Goal: Task Accomplishment & Management: Complete application form

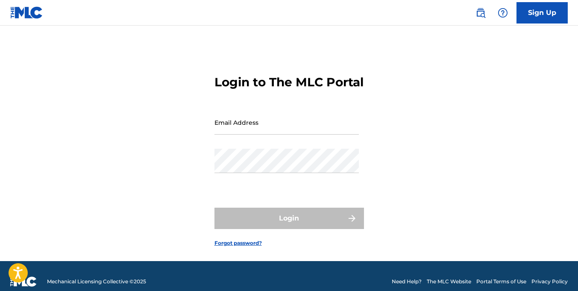
click at [538, 18] on link "Sign Up" at bounding box center [542, 12] width 51 height 21
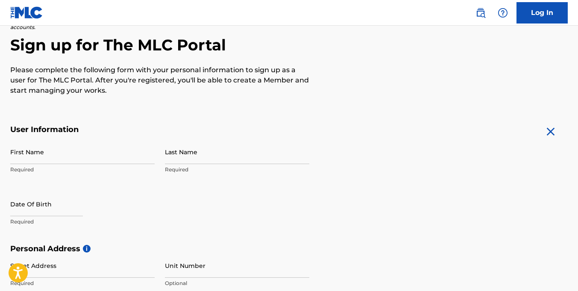
scroll to position [171, 0]
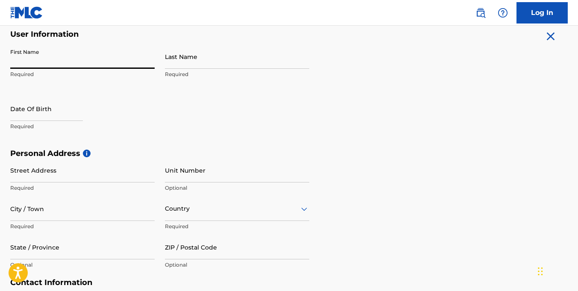
click at [76, 60] on input "First Name" at bounding box center [82, 56] width 144 height 24
type input "[PERSON_NAME]"
click at [180, 62] on input "Last Name" at bounding box center [237, 56] width 144 height 24
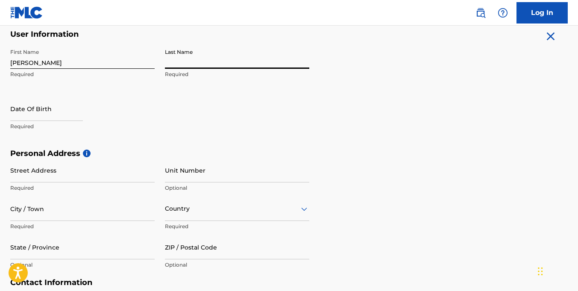
type input "[PERSON_NAME]"
click at [68, 114] on input "text" at bounding box center [46, 109] width 73 height 24
select select "8"
select select "2025"
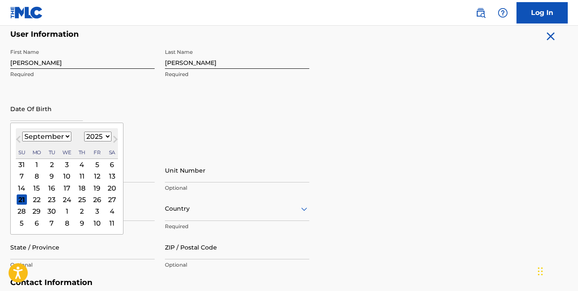
click at [59, 139] on select "January February March April May June July August September October November De…" at bounding box center [46, 137] width 49 height 10
select select "6"
click at [22, 132] on select "January February March April May June July August September October November De…" at bounding box center [46, 137] width 49 height 10
click at [96, 135] on select "1899 1900 1901 1902 1903 1904 1905 1906 1907 1908 1909 1910 1911 1912 1913 1914…" at bounding box center [97, 137] width 27 height 10
select select "1979"
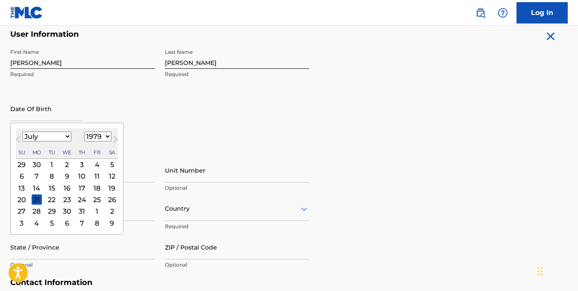
click at [84, 132] on select "1899 1900 1901 1902 1903 1904 1905 1906 1907 1908 1909 1910 1911 1912 1913 1914…" at bounding box center [97, 137] width 27 height 10
click at [40, 188] on div "16" at bounding box center [37, 188] width 10 height 10
type input "July 16 1979"
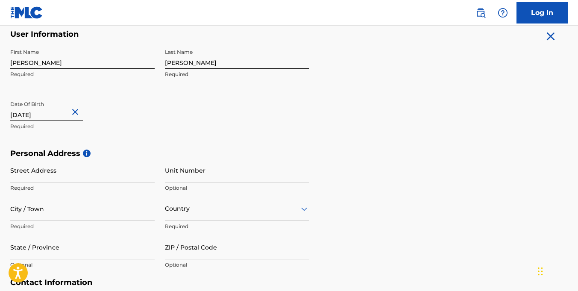
click at [57, 176] on input "Street Address" at bounding box center [82, 170] width 144 height 24
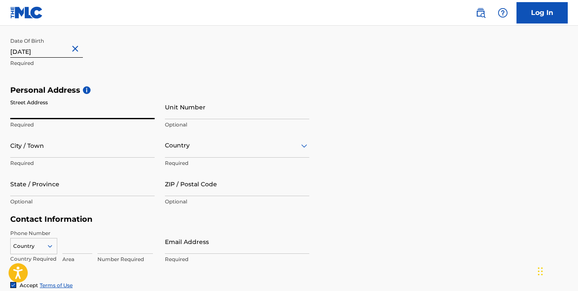
scroll to position [256, 0]
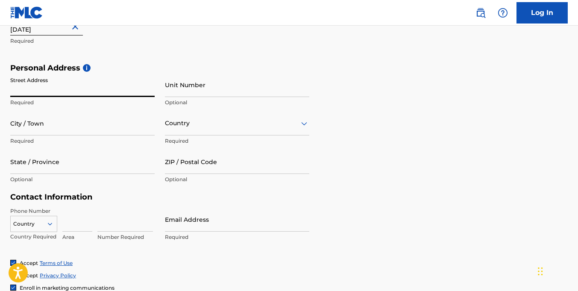
click at [185, 119] on div at bounding box center [237, 123] width 144 height 11
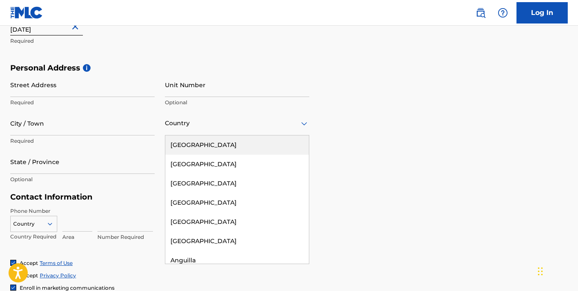
click at [46, 90] on input "Street Address" at bounding box center [82, 85] width 144 height 24
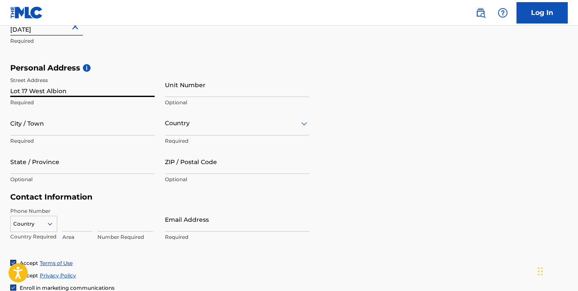
type input "Lot 17 West Albion"
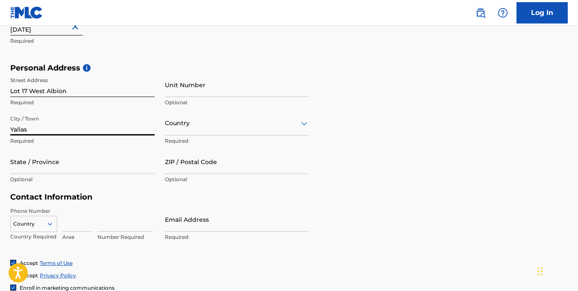
type input "Yallas"
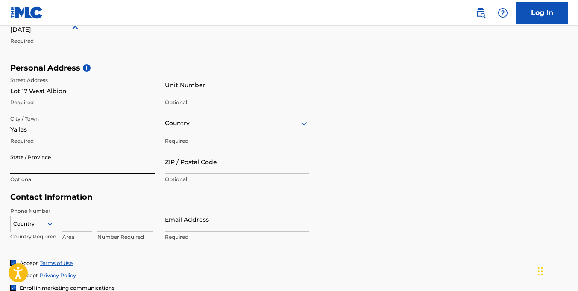
click at [256, 130] on div "Country" at bounding box center [237, 123] width 144 height 24
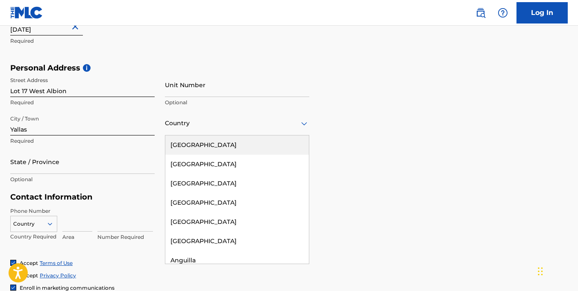
type input "j"
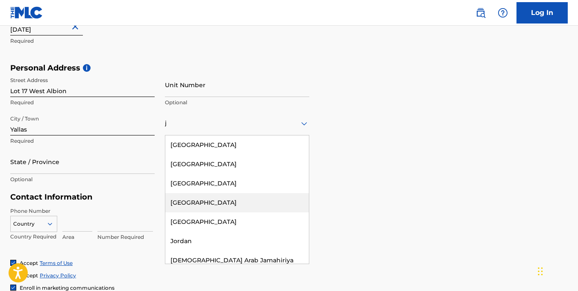
drag, startPoint x: 180, startPoint y: 194, endPoint x: 181, endPoint y: 202, distance: 7.4
click at [180, 195] on div "Jamaica" at bounding box center [237, 202] width 144 height 19
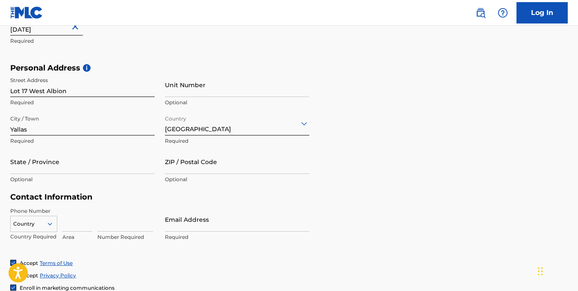
click at [77, 163] on input "State / Province" at bounding box center [82, 162] width 144 height 24
type input "St. Thomas"
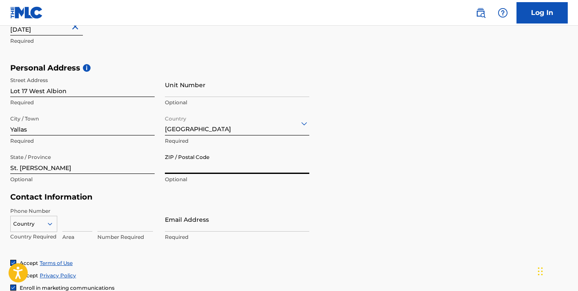
click at [179, 168] on input "ZIP / Postal Code" at bounding box center [237, 162] width 144 height 24
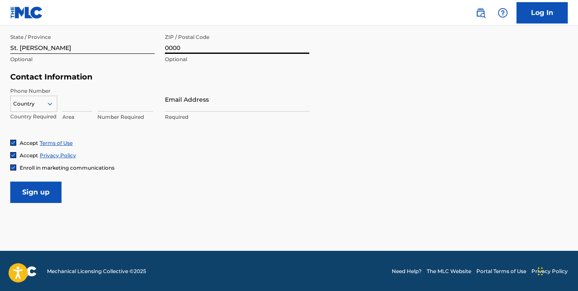
scroll to position [377, 0]
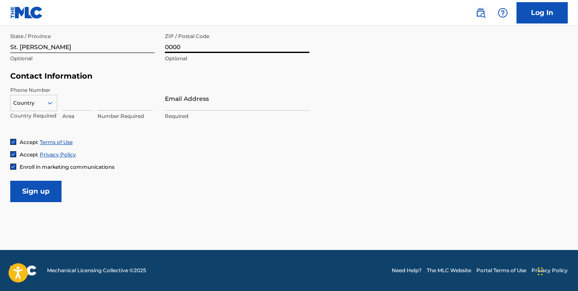
type input "0000"
click at [72, 98] on input at bounding box center [77, 98] width 30 height 24
type input "876"
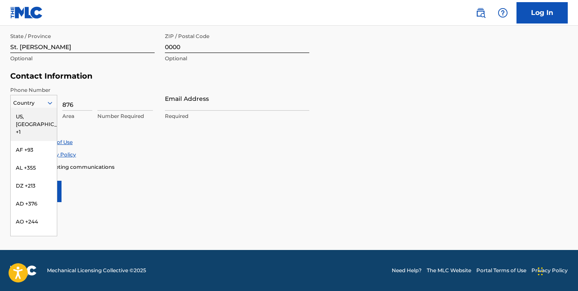
click at [34, 105] on div at bounding box center [34, 102] width 46 height 9
type input "j"
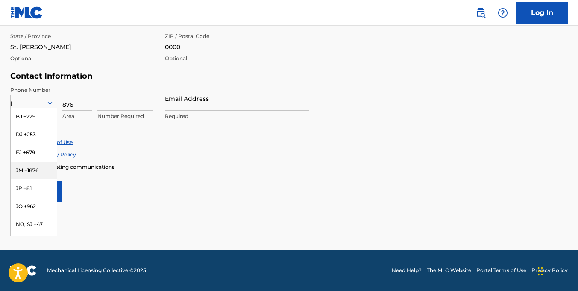
click at [30, 167] on div "JM +1876" at bounding box center [34, 171] width 46 height 18
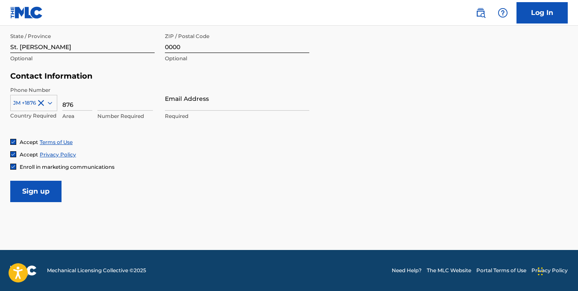
click at [108, 111] on div "Number Required" at bounding box center [125, 105] width 56 height 38
click at [106, 107] on input at bounding box center [125, 98] width 56 height 24
type input "4857072"
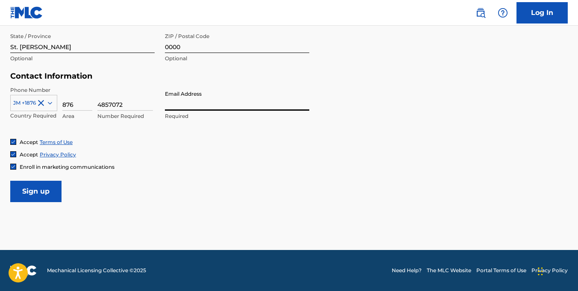
click at [165, 109] on input "Email Address" at bounding box center [237, 98] width 144 height 24
type input "marvinjudahofficial@gmail.com"
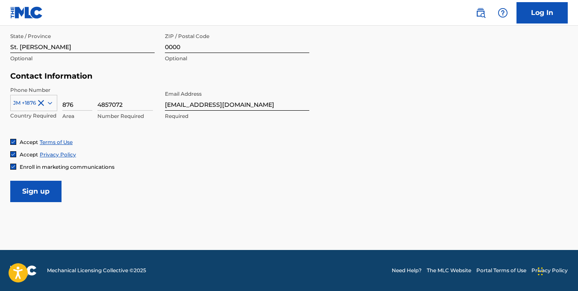
click at [21, 197] on input "Sign up" at bounding box center [35, 191] width 51 height 21
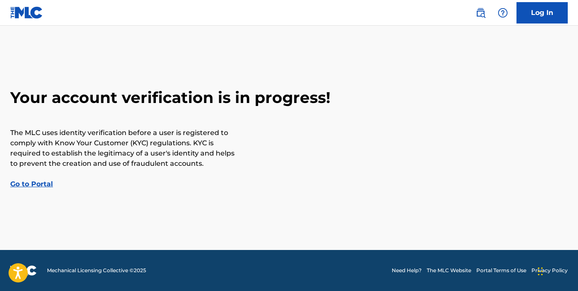
click at [37, 185] on link "Go to Portal" at bounding box center [31, 184] width 43 height 8
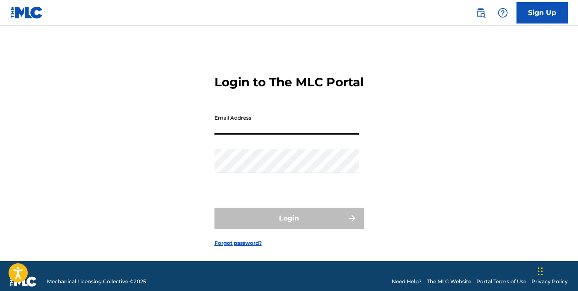
click at [231, 135] on input "Email Address" at bounding box center [287, 122] width 144 height 24
click at [191, 125] on div "Login to The MLC Portal Email Address Password Login Forgot password?" at bounding box center [289, 154] width 578 height 214
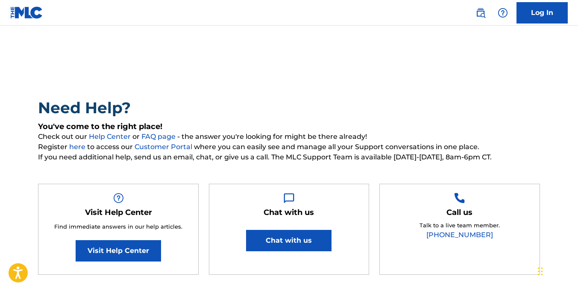
click at [307, 242] on button "Chat with us" at bounding box center [288, 240] width 85 height 21
